Goal: Information Seeking & Learning: Stay updated

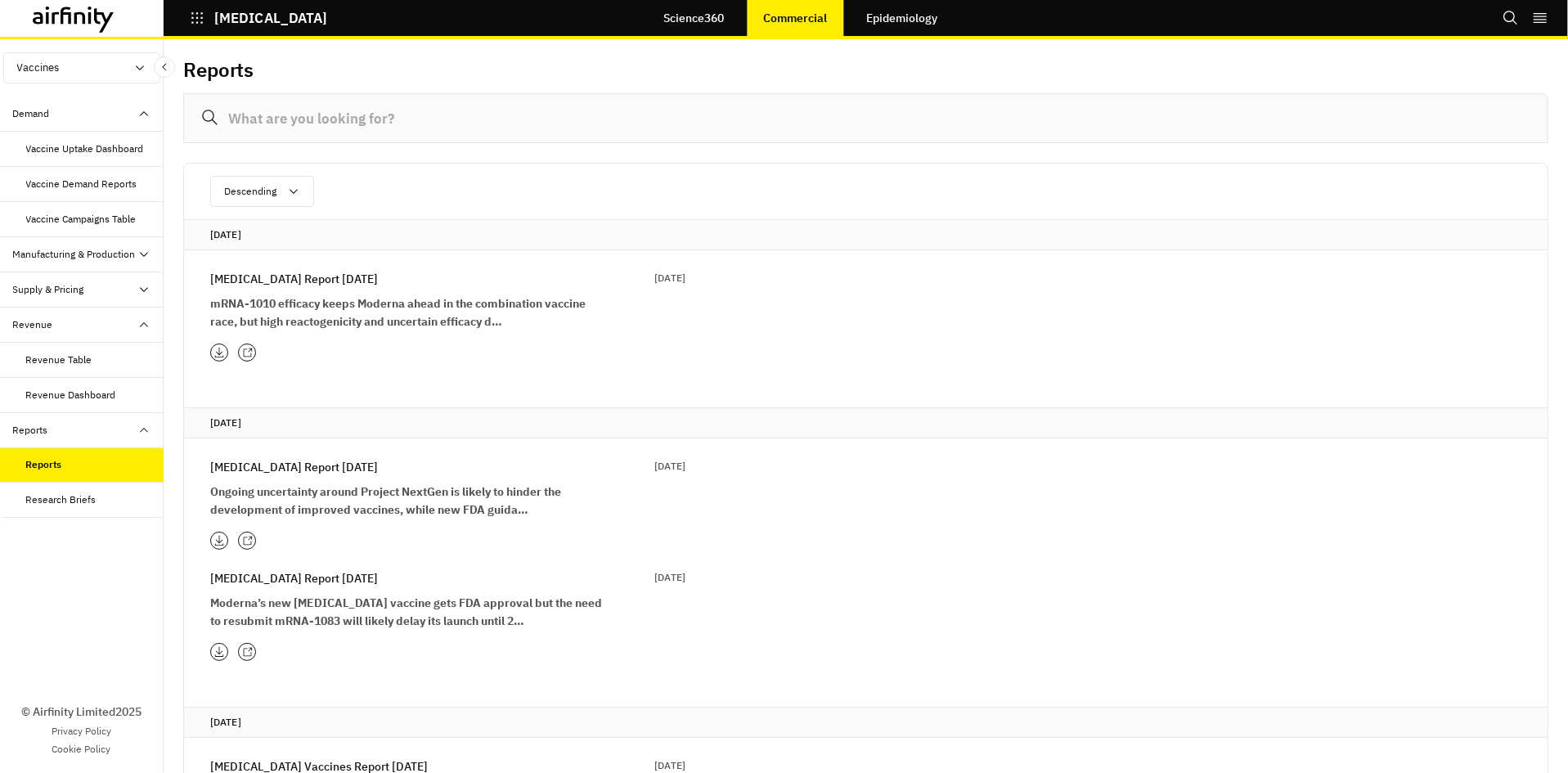
click at [239, 350] on div at bounding box center [247, 353] width 18 height 18
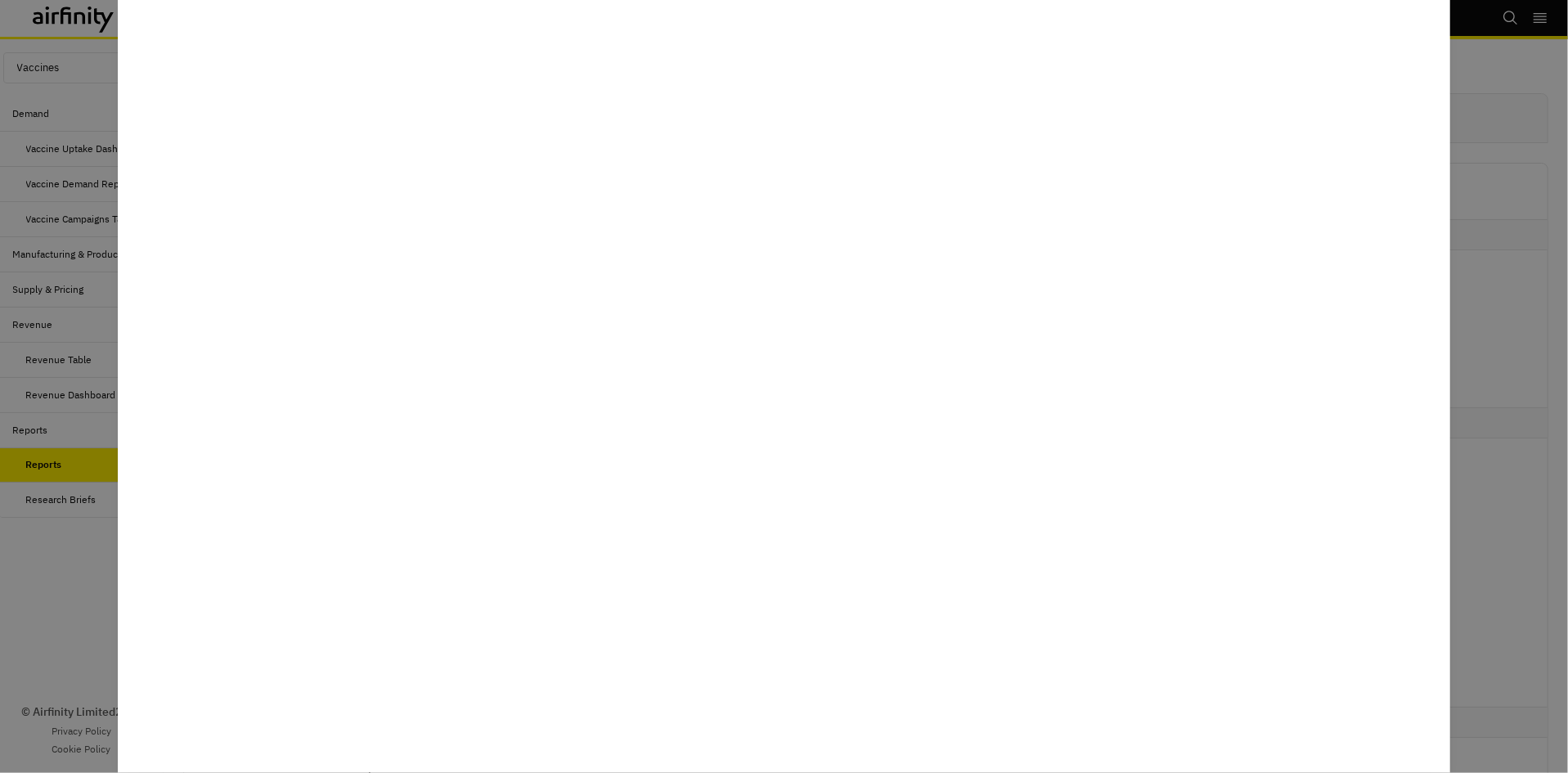
click at [54, 494] on div at bounding box center [784, 386] width 1568 height 773
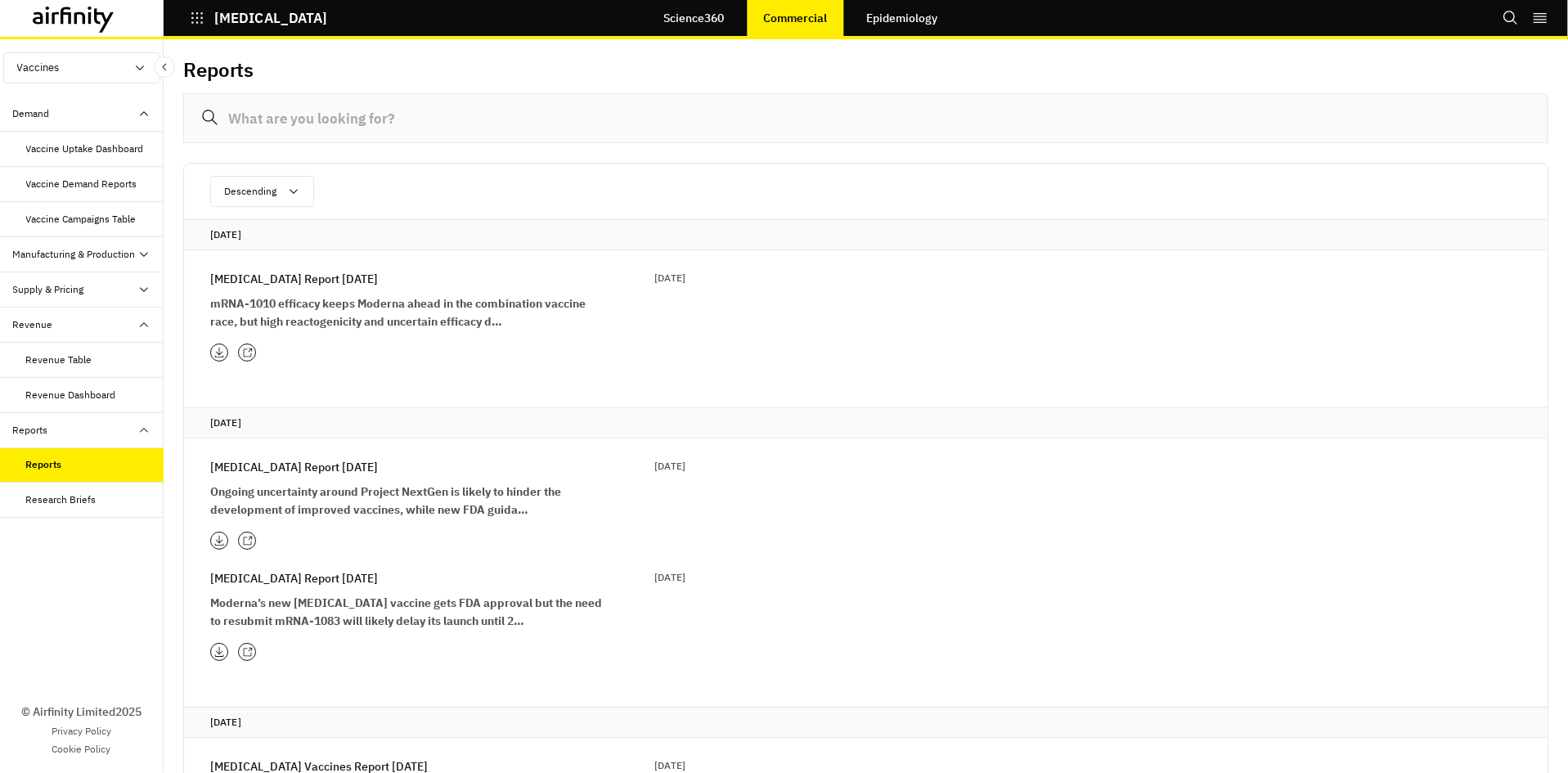
click at [247, 349] on icon at bounding box center [247, 352] width 8 height 8
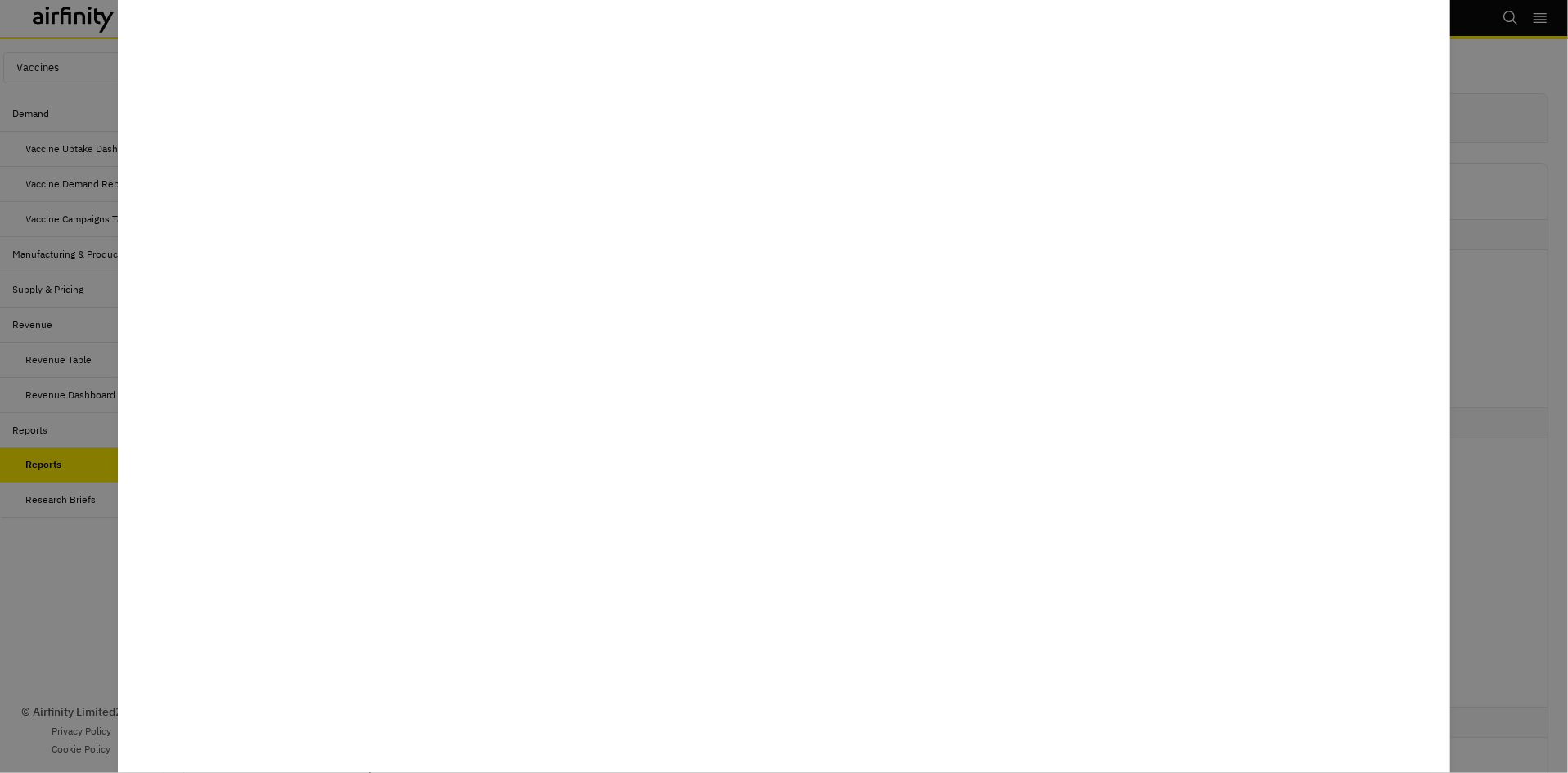
click at [59, 572] on div at bounding box center [784, 386] width 1568 height 773
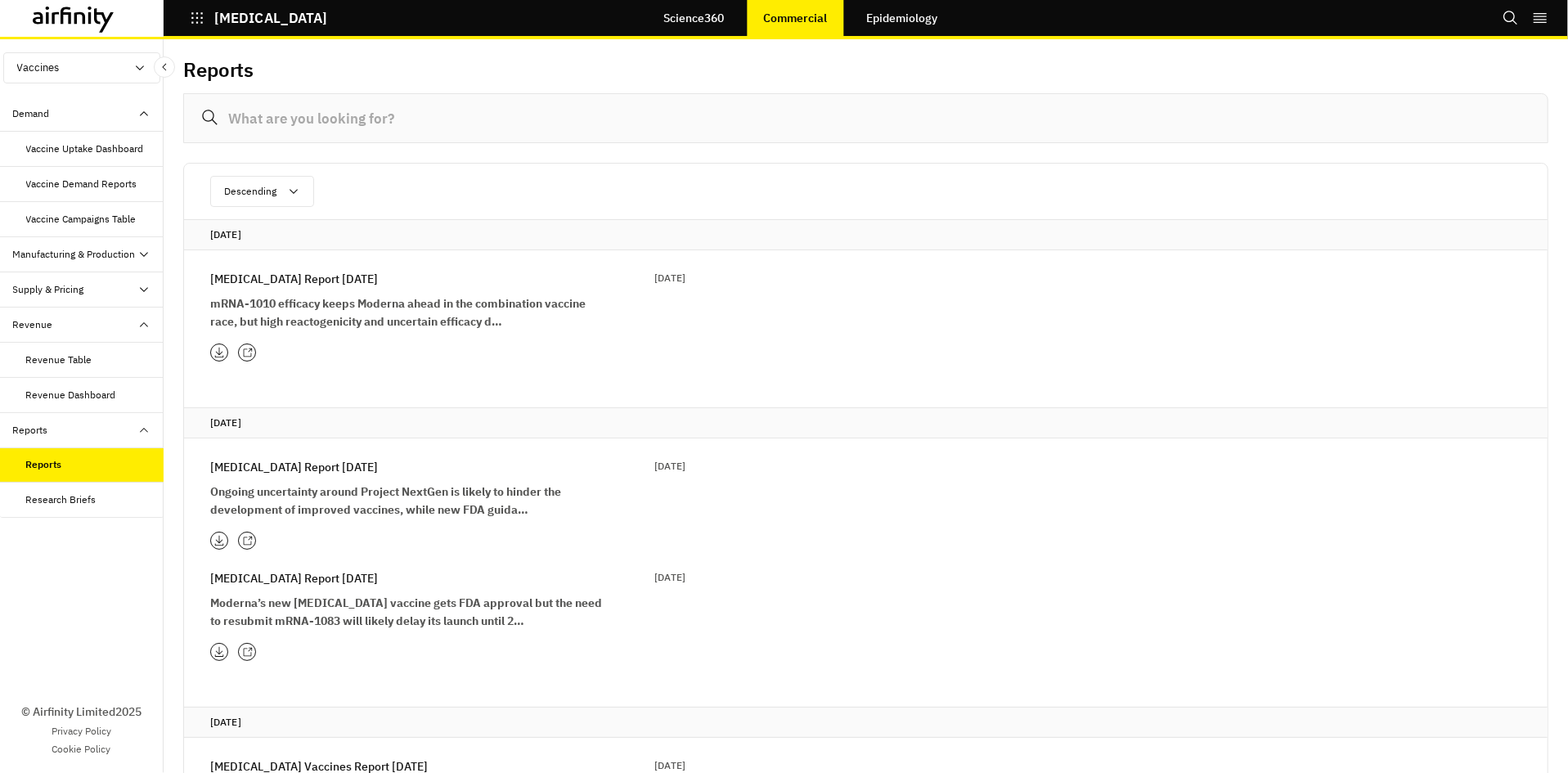
click at [248, 354] on icon at bounding box center [248, 353] width 11 height 11
